Goal: Complete application form

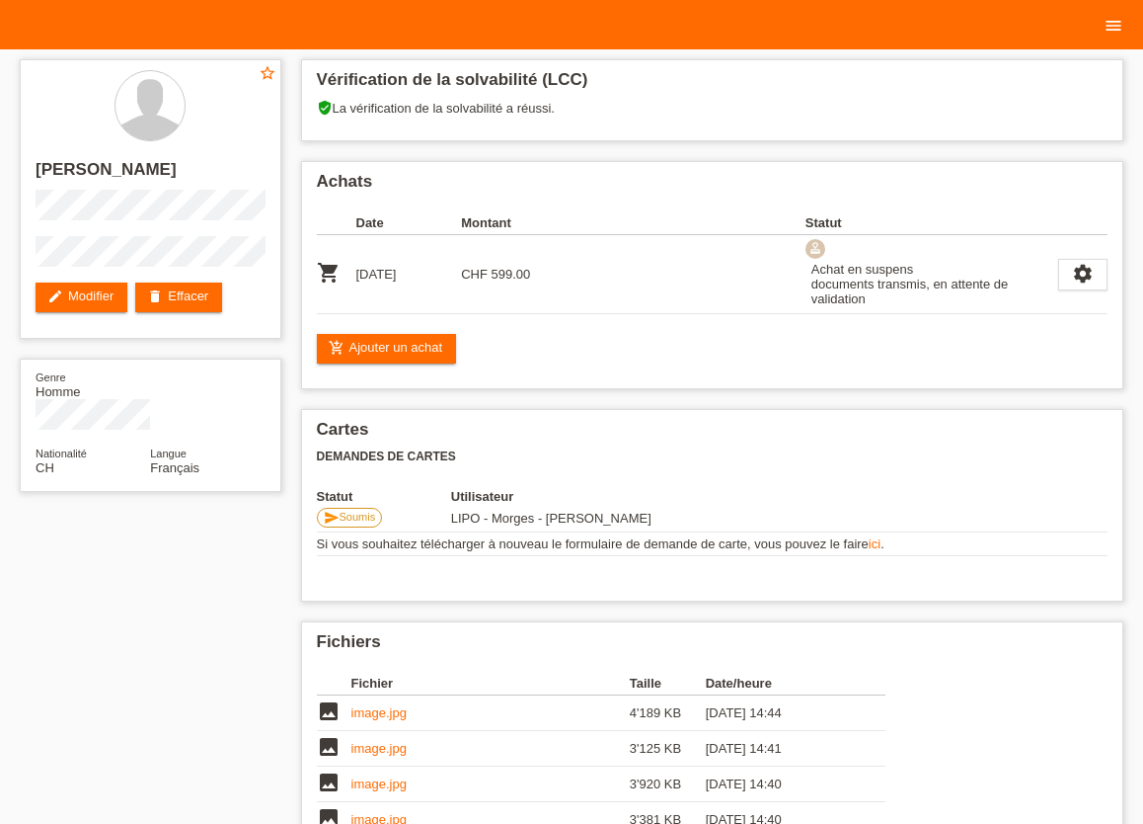
click at [1106, 26] on icon "menu" at bounding box center [1114, 26] width 20 height 20
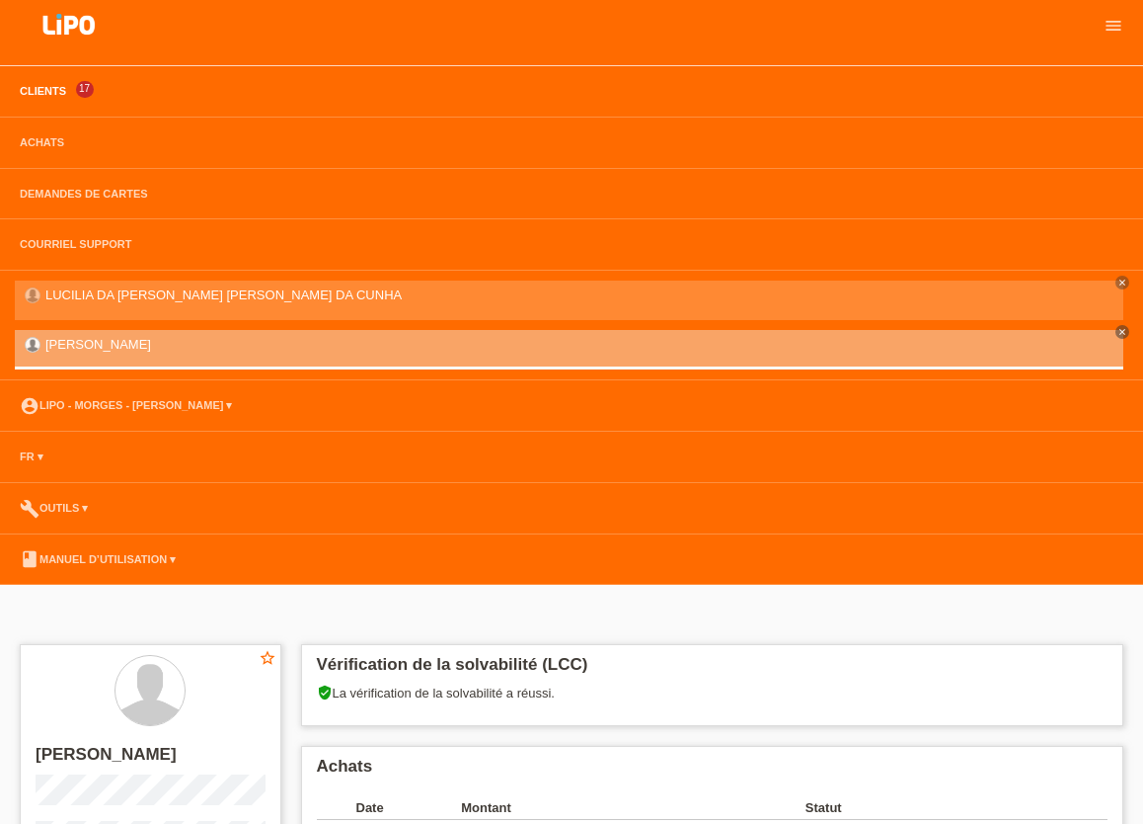
click at [45, 87] on link "Clients" at bounding box center [43, 91] width 66 height 12
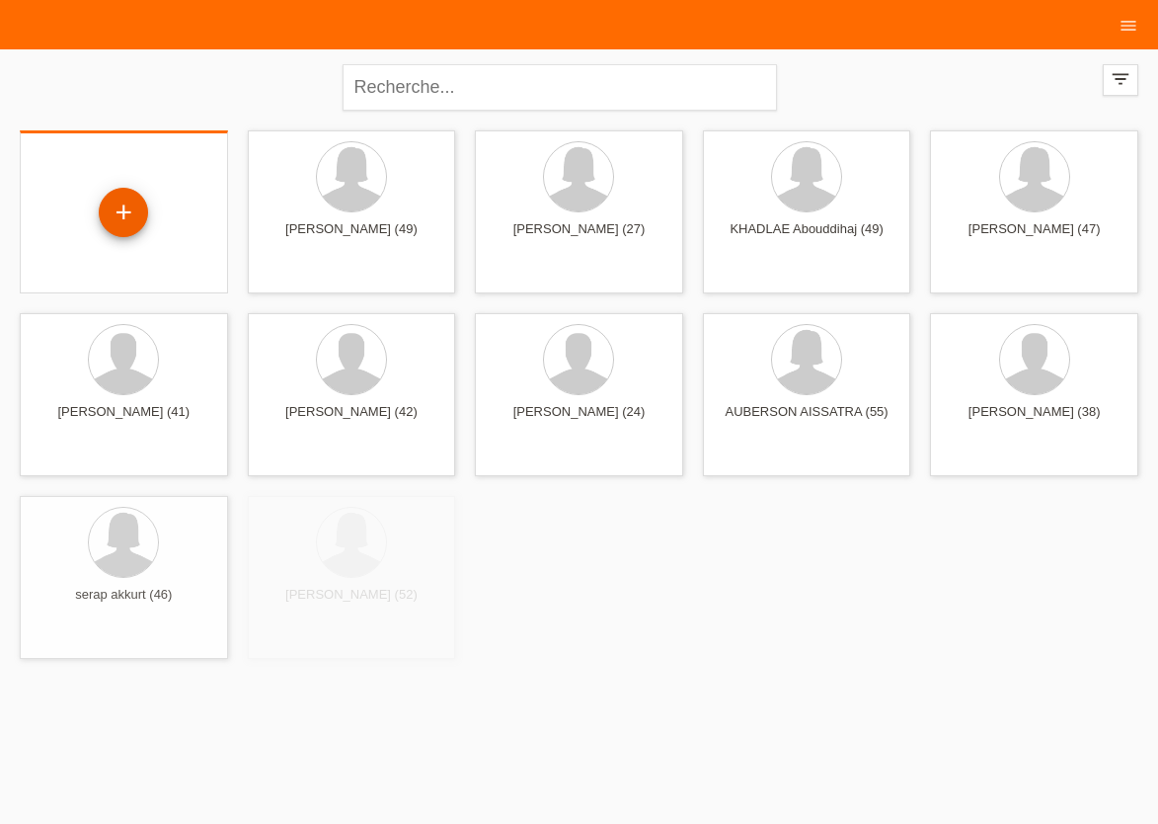
click at [107, 216] on div "+" at bounding box center [123, 213] width 47 height 34
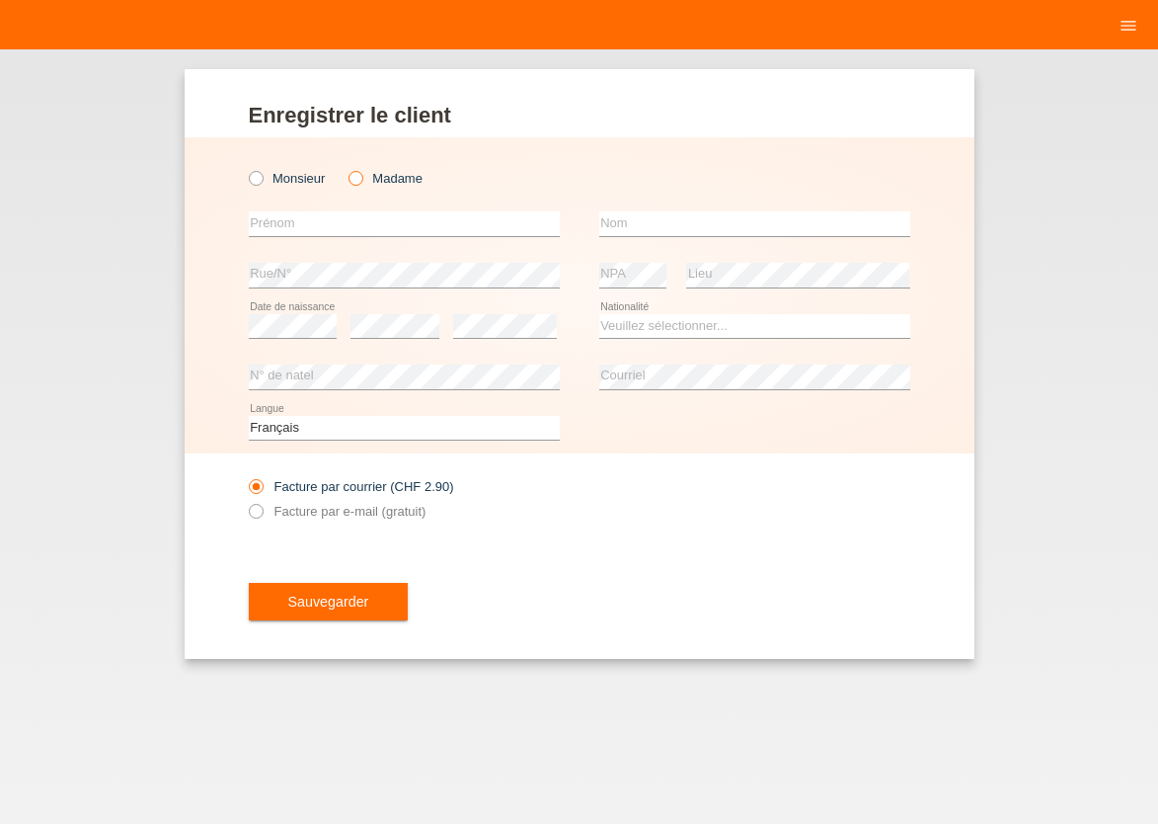
click at [346, 168] on icon at bounding box center [346, 168] width 0 height 0
click at [357, 182] on input "Madame" at bounding box center [355, 177] width 13 height 13
radio input "true"
click at [345, 223] on input "text" at bounding box center [404, 223] width 311 height 25
type input "H"
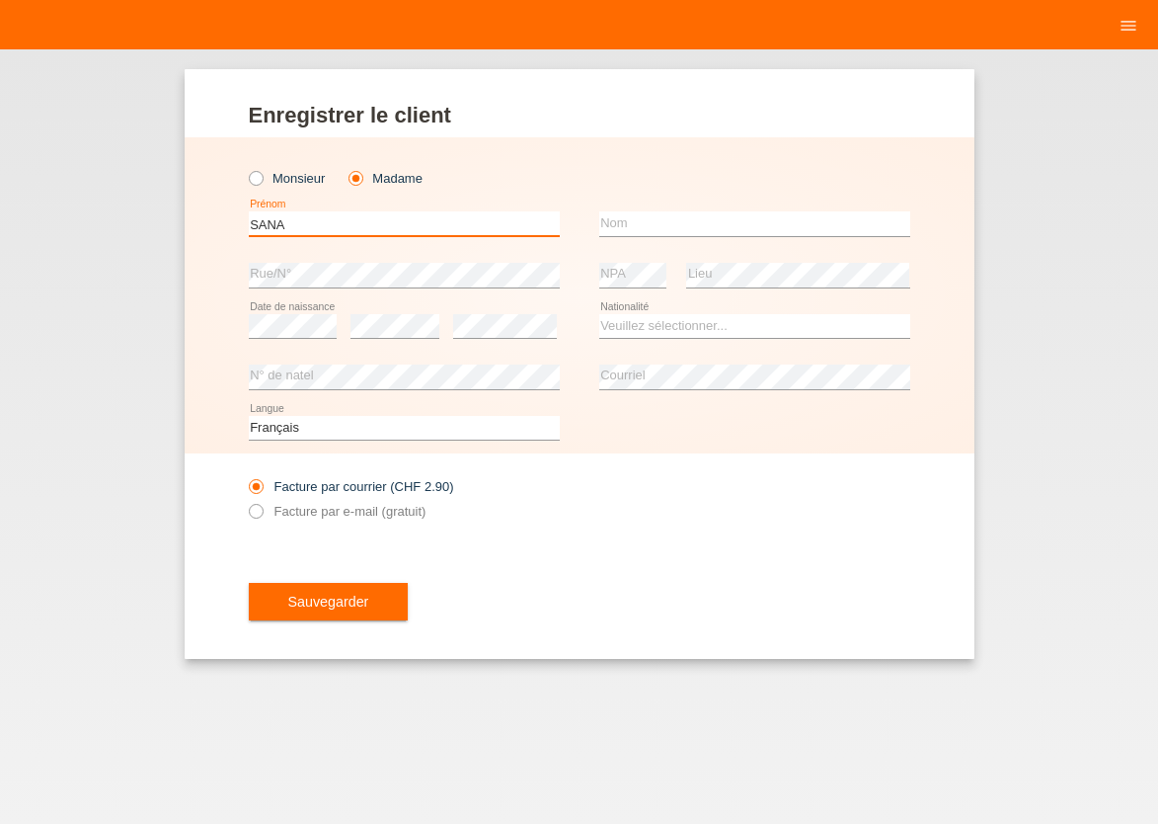
type input "SANA"
type input "HAMMAMI"
click at [599, 314] on select "Veuillez sélectionner... Suisse Allemagne Autriche Liechtenstein ------------ A…" at bounding box center [754, 326] width 311 height 24
select select "TN"
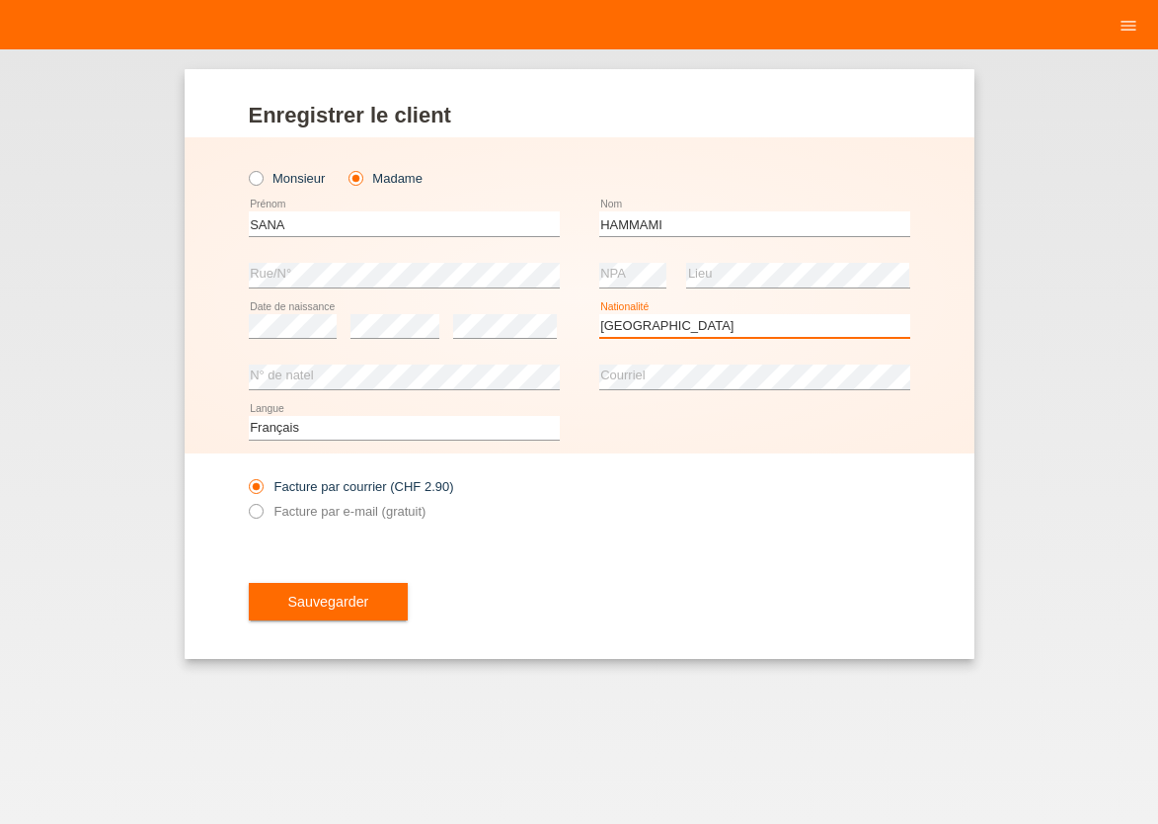
click at [0, 0] on option "Tunisie" at bounding box center [0, 0] width 0 height 0
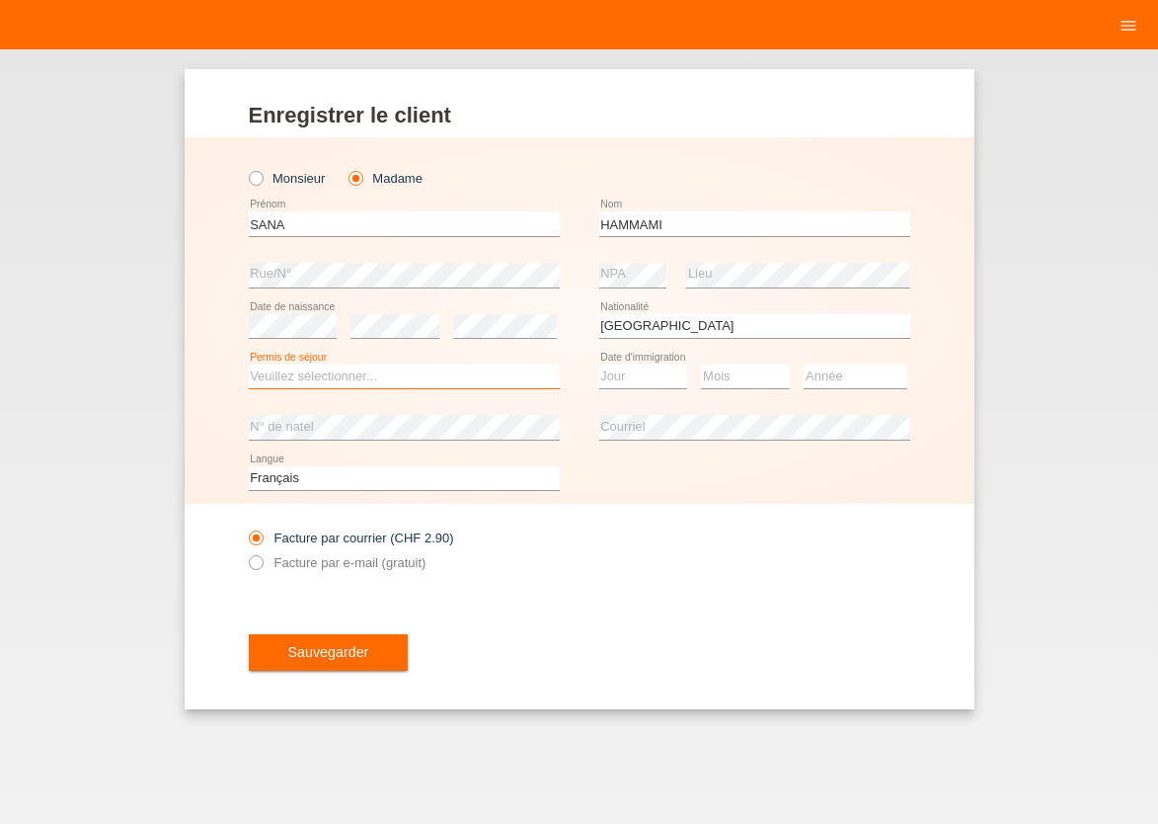
click at [249, 364] on select "Veuillez sélectionner... C B B - Statut de réfugié Autre" at bounding box center [404, 376] width 311 height 24
select select "B"
click at [0, 0] on option "B" at bounding box center [0, 0] width 0 height 0
click at [308, 449] on div "error N° de natel" at bounding box center [404, 427] width 311 height 51
click at [599, 364] on select "Jour 01 02 03 04 05 06 07 08 09 10 11" at bounding box center [643, 376] width 89 height 24
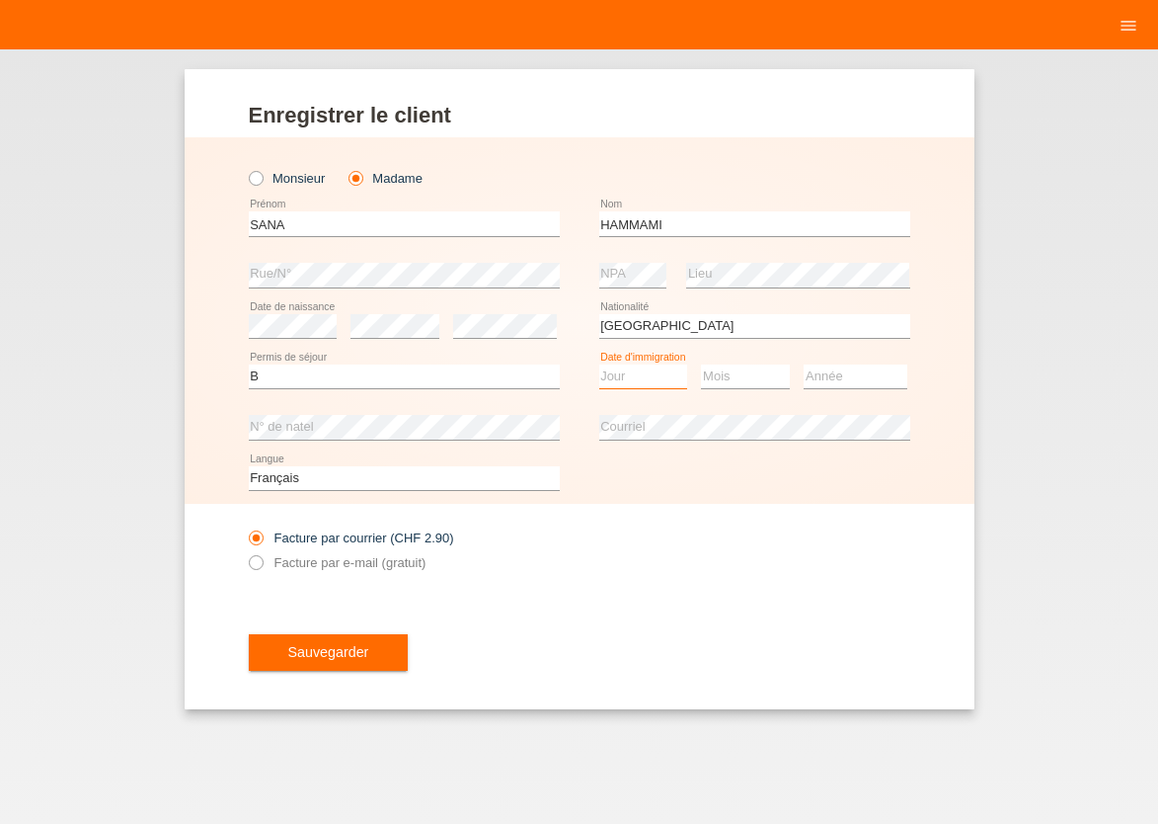
select select "26"
click at [0, 0] on option "26" at bounding box center [0, 0] width 0 height 0
select select "07"
select select "2015"
click at [245, 551] on icon at bounding box center [245, 551] width 0 height 0
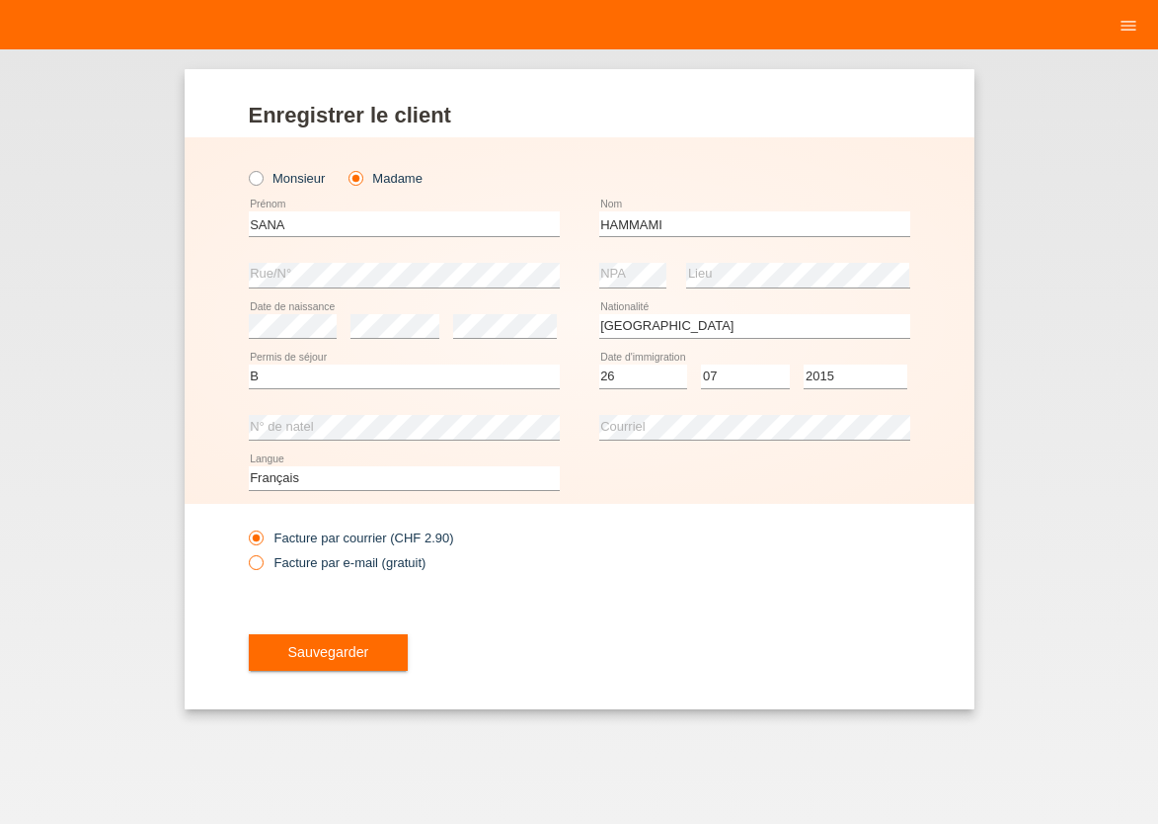
click at [257, 558] on input "Facture par e-mail (gratuit)" at bounding box center [255, 567] width 13 height 25
radio input "true"
click at [282, 639] on button "Sauvegarder" at bounding box center [329, 653] width 160 height 38
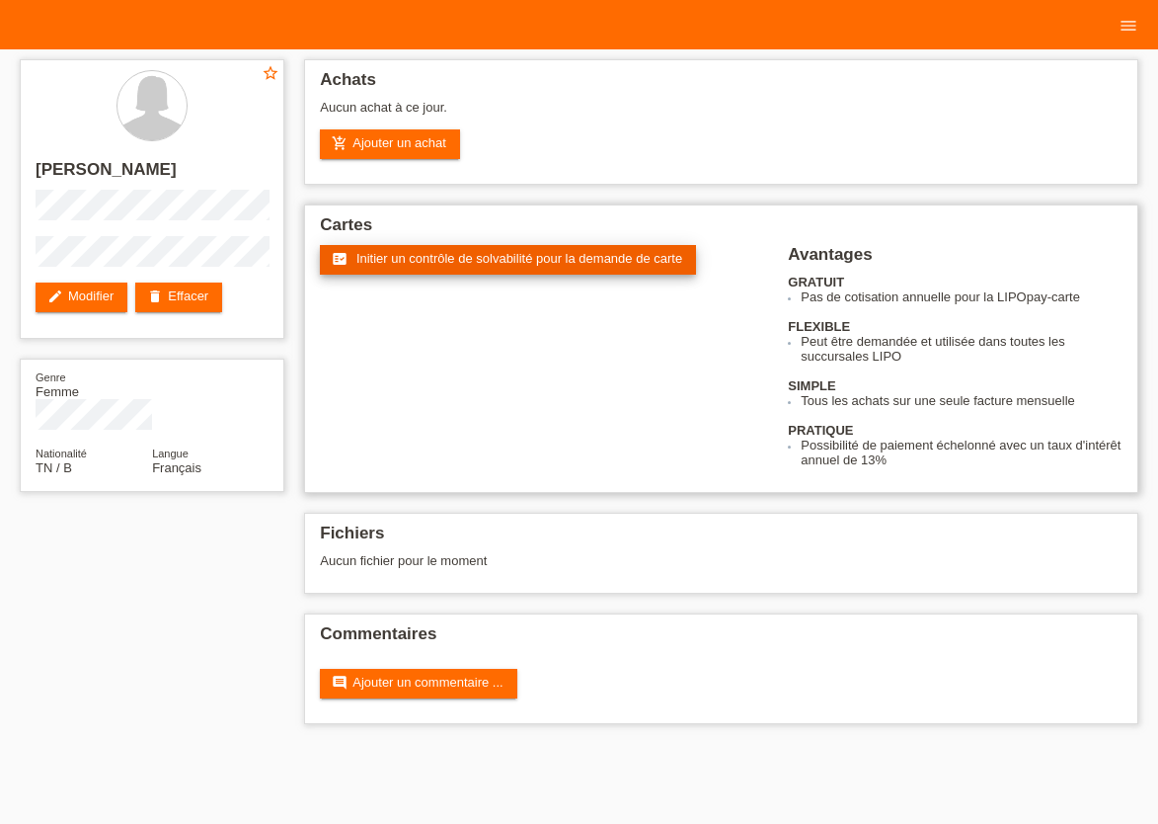
click at [450, 266] on span "Initier un contrôle de solvabilité pour la demande de carte" at bounding box center [519, 258] width 326 height 15
